Goal: Information Seeking & Learning: Find contact information

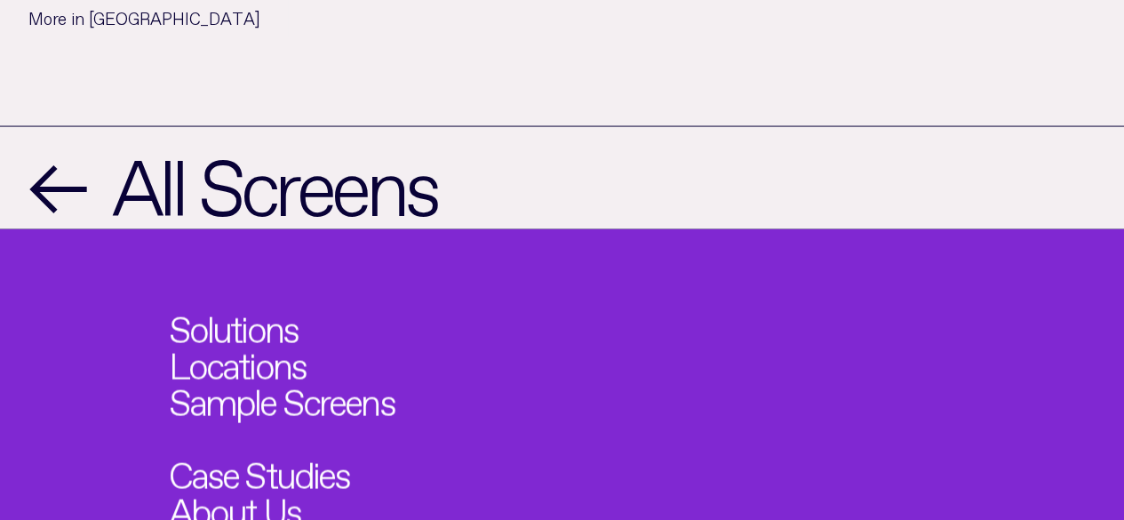
scroll to position [1775, 0]
drag, startPoint x: 76, startPoint y: 320, endPoint x: 84, endPoint y: 309, distance: 12.8
click at [76, 320] on div "Solutions Locations Sample Screens Case Studies About Us Contact" at bounding box center [562, 486] width 1124 height 515
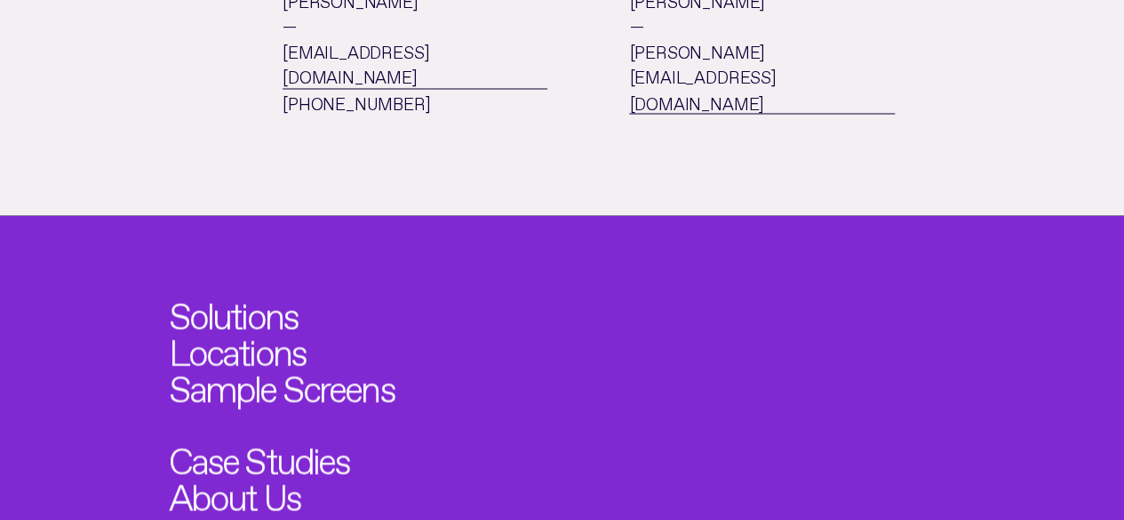
scroll to position [1584, 0]
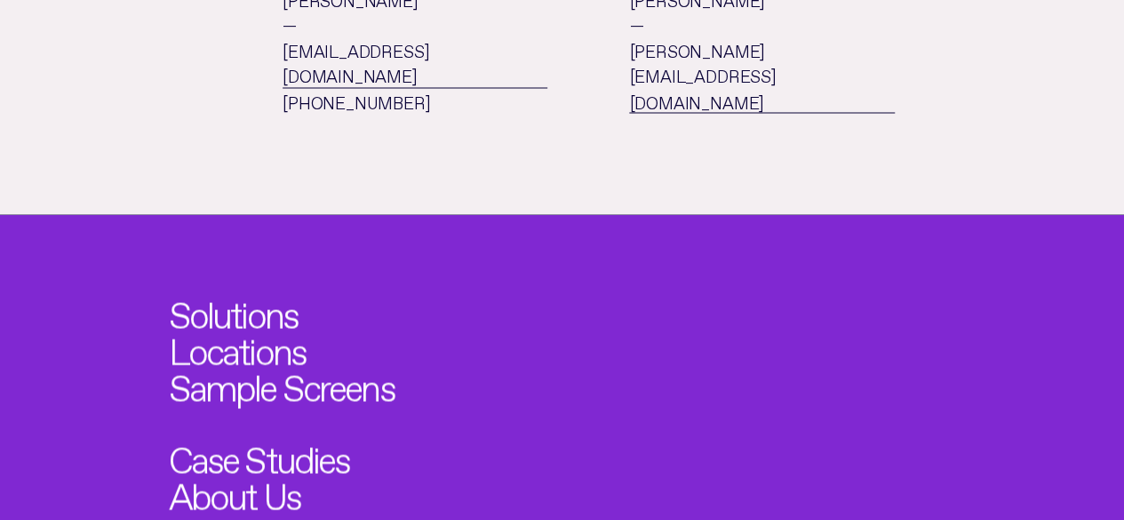
click at [367, 510] on li "Contact" at bounding box center [646, 528] width 955 height 36
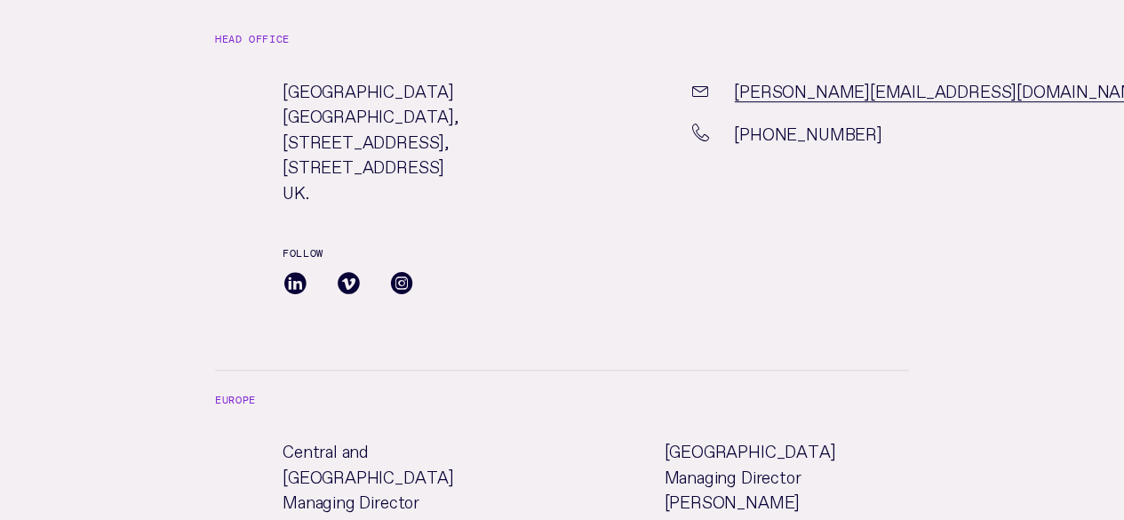
scroll to position [429, 0]
drag, startPoint x: 284, startPoint y: 90, endPoint x: 828, endPoint y: 163, distance: 548.7
click at [828, 163] on div "Vivid City [STREET_ADDRESS][PERSON_NAME]. [GEOGRAPHIC_DATA]. [PERSON_NAME][EMAI…" at bounding box center [562, 224] width 694 height 292
copy div "Vivid City [STREET_ADDRESS][PERSON_NAME]. [GEOGRAPHIC_DATA]. [PERSON_NAME][EMAI…"
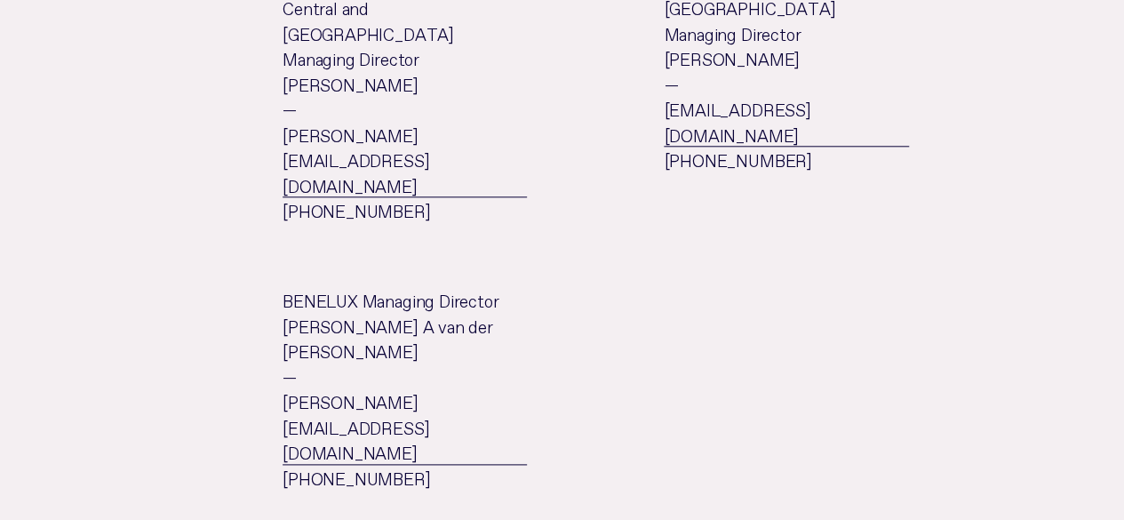
scroll to position [874, 0]
drag, startPoint x: 281, startPoint y: 184, endPoint x: 511, endPoint y: 360, distance: 289.7
click at [511, 360] on ul "Central and [GEOGRAPHIC_DATA] Managing Director [PERSON_NAME] — [PERSON_NAME][E…" at bounding box center [562, 292] width 694 height 596
copy ul "Central and [GEOGRAPHIC_DATA] Managing Director [PERSON_NAME] — [PERSON_NAME][E…"
click at [73, 233] on div "Head office Vivid City [STREET_ADDRESS][PERSON_NAME]. [GEOGRAPHIC_DATA]. [PERSO…" at bounding box center [562, 236] width 1124 height 1376
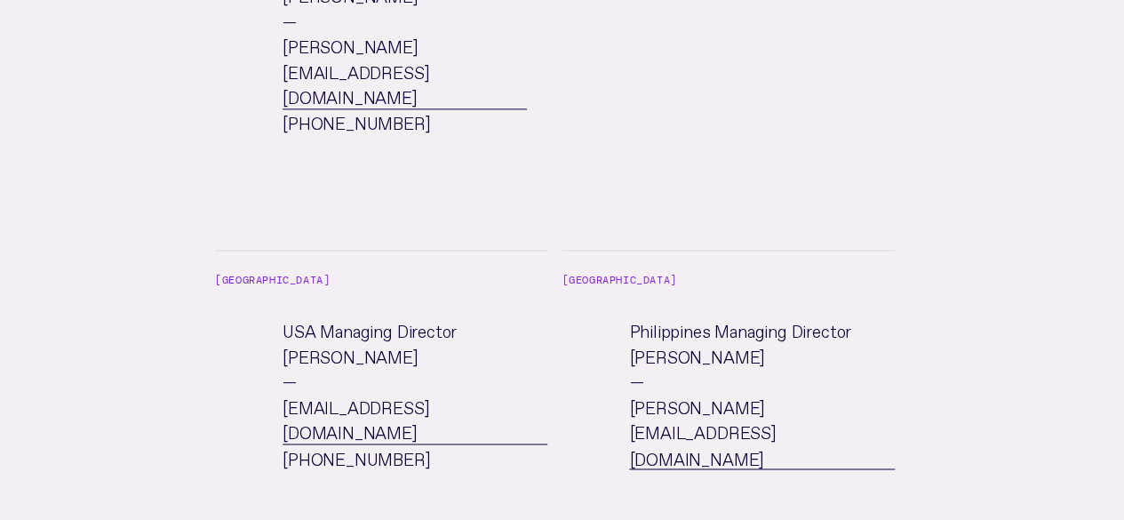
scroll to position [1229, 0]
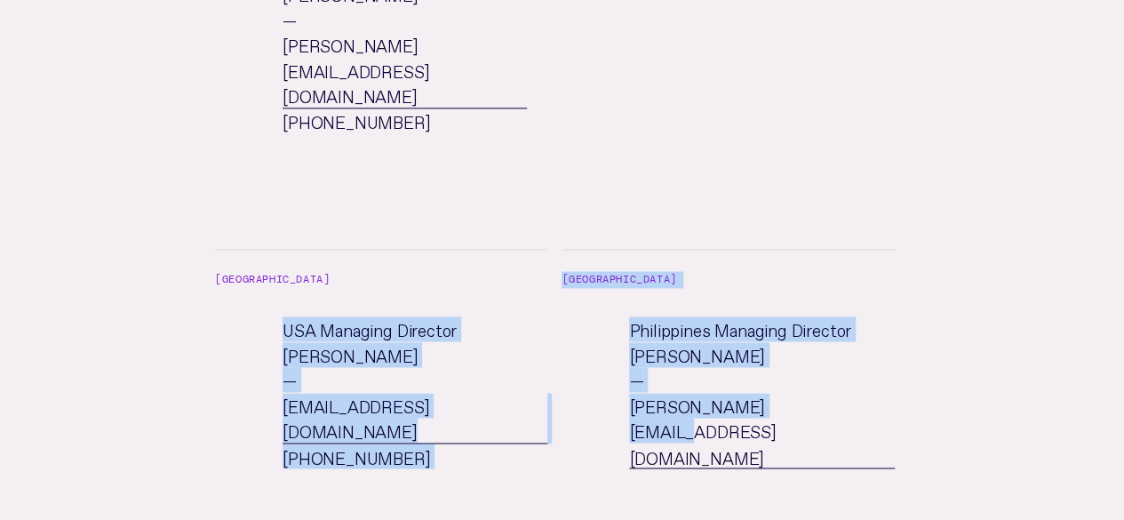
drag, startPoint x: 267, startPoint y: 181, endPoint x: 796, endPoint y: 303, distance: 543.4
click at [796, 303] on div "Europe Central and [GEOGRAPHIC_DATA] Managing Director [PERSON_NAME] — [PERSON_…" at bounding box center [562, 45] width 694 height 948
copy div "USA Managing Director [PERSON_NAME] — [PERSON_NAME][EMAIL_ADDRESS][DOMAIN_NAME]…"
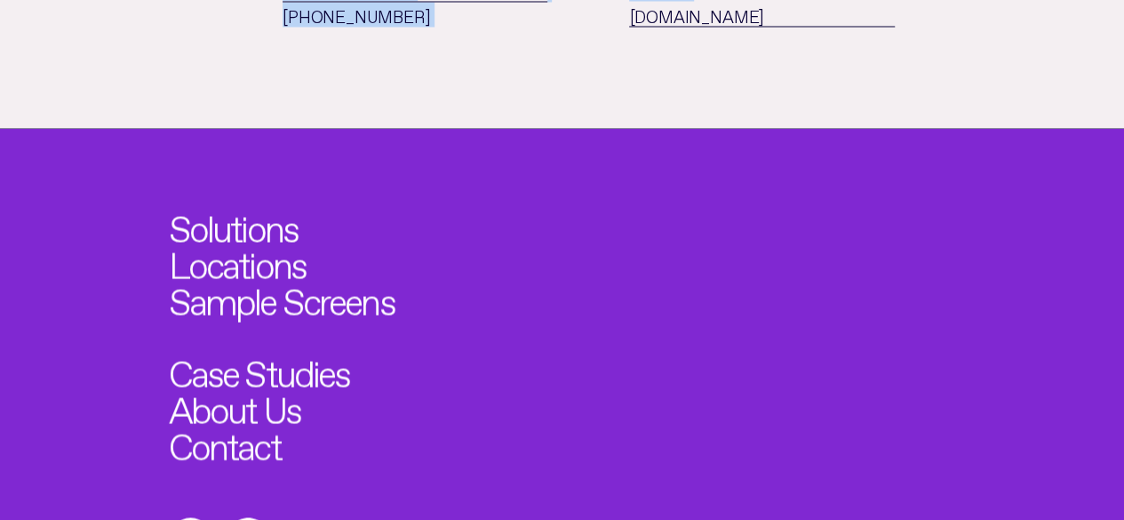
scroll to position [1672, 0]
